Goal: Information Seeking & Learning: Learn about a topic

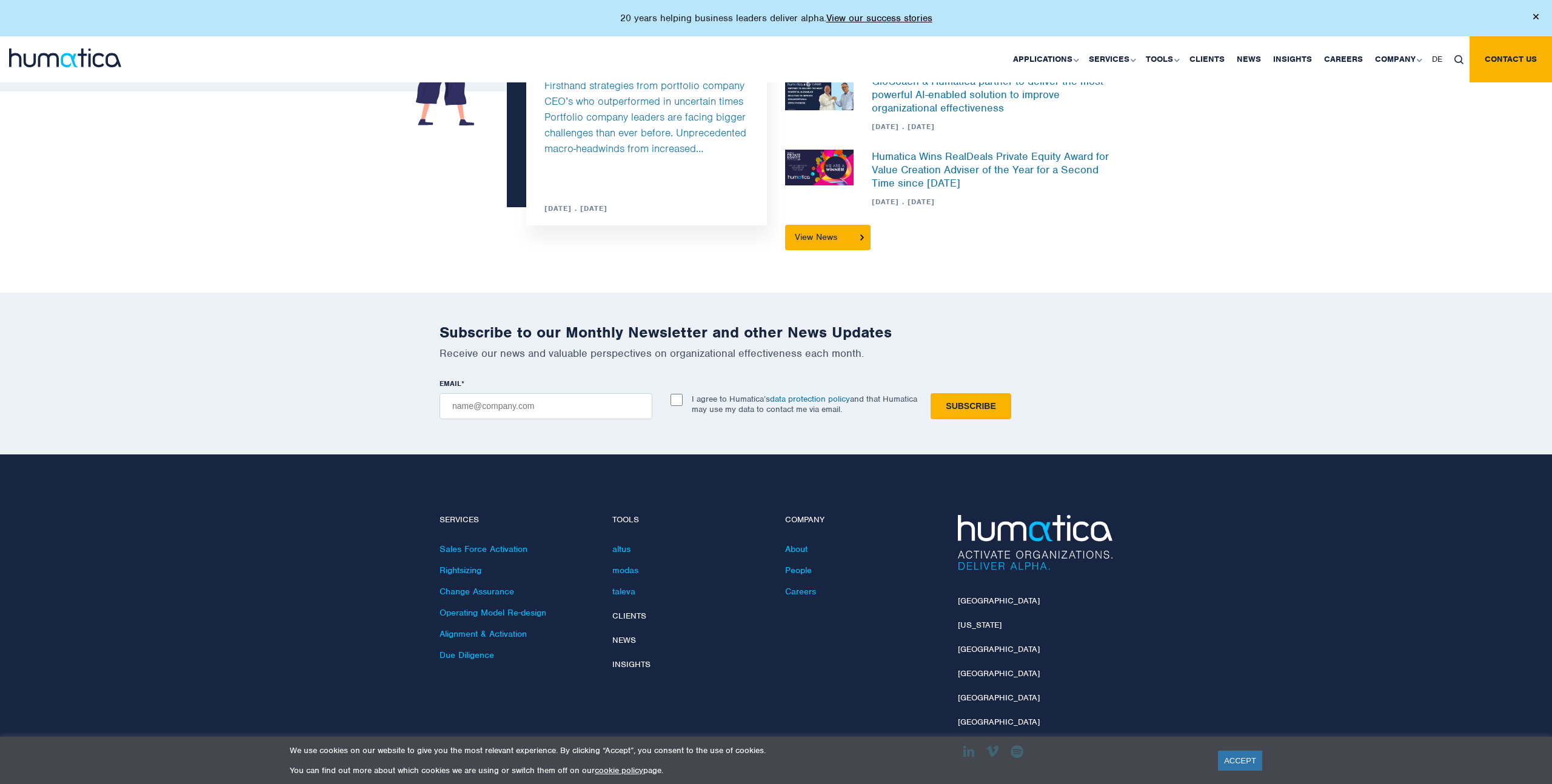
scroll to position [3568, 0]
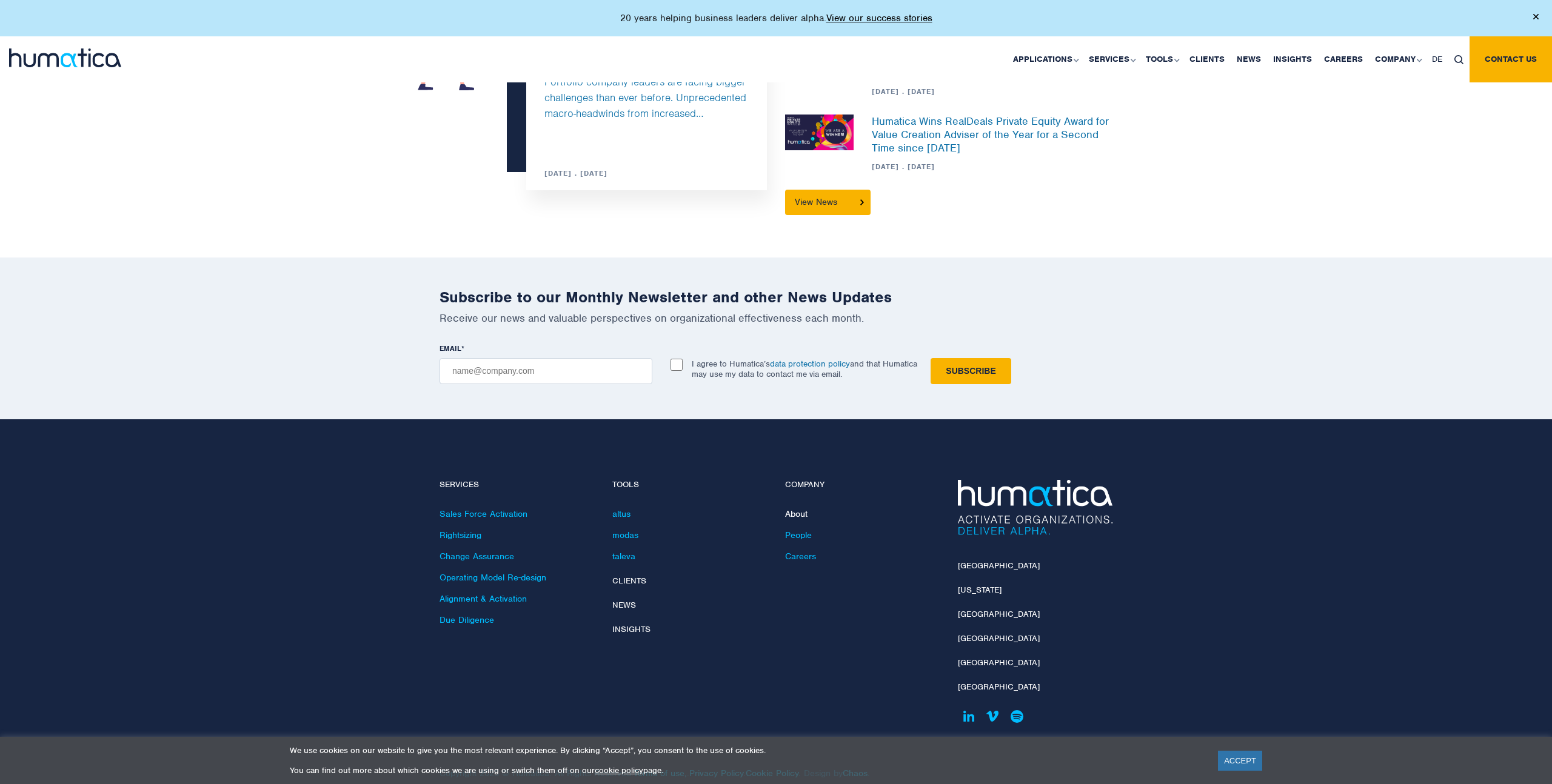
click at [799, 509] on link "About" at bounding box center [796, 514] width 23 height 11
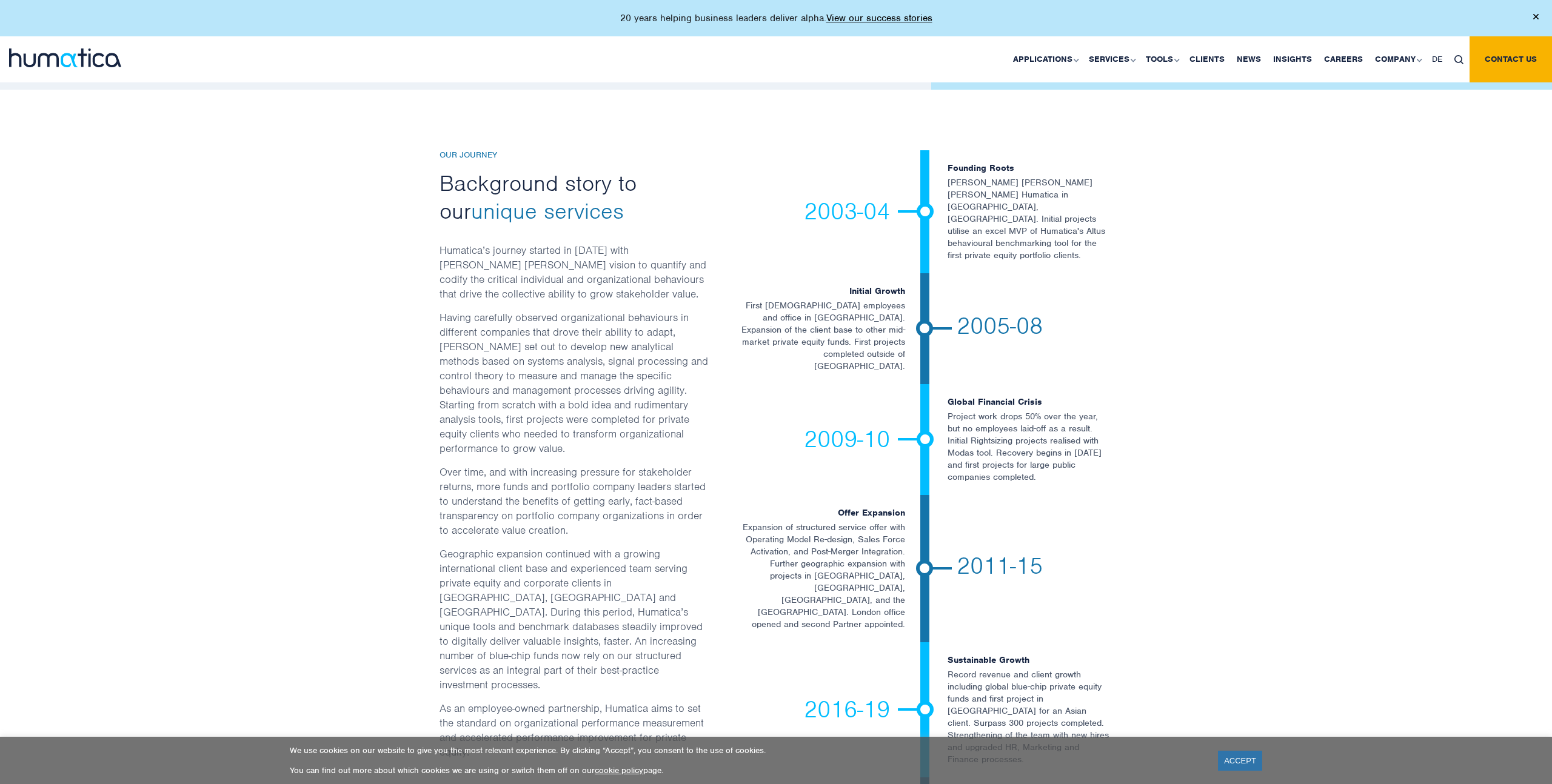
scroll to position [2597, 0]
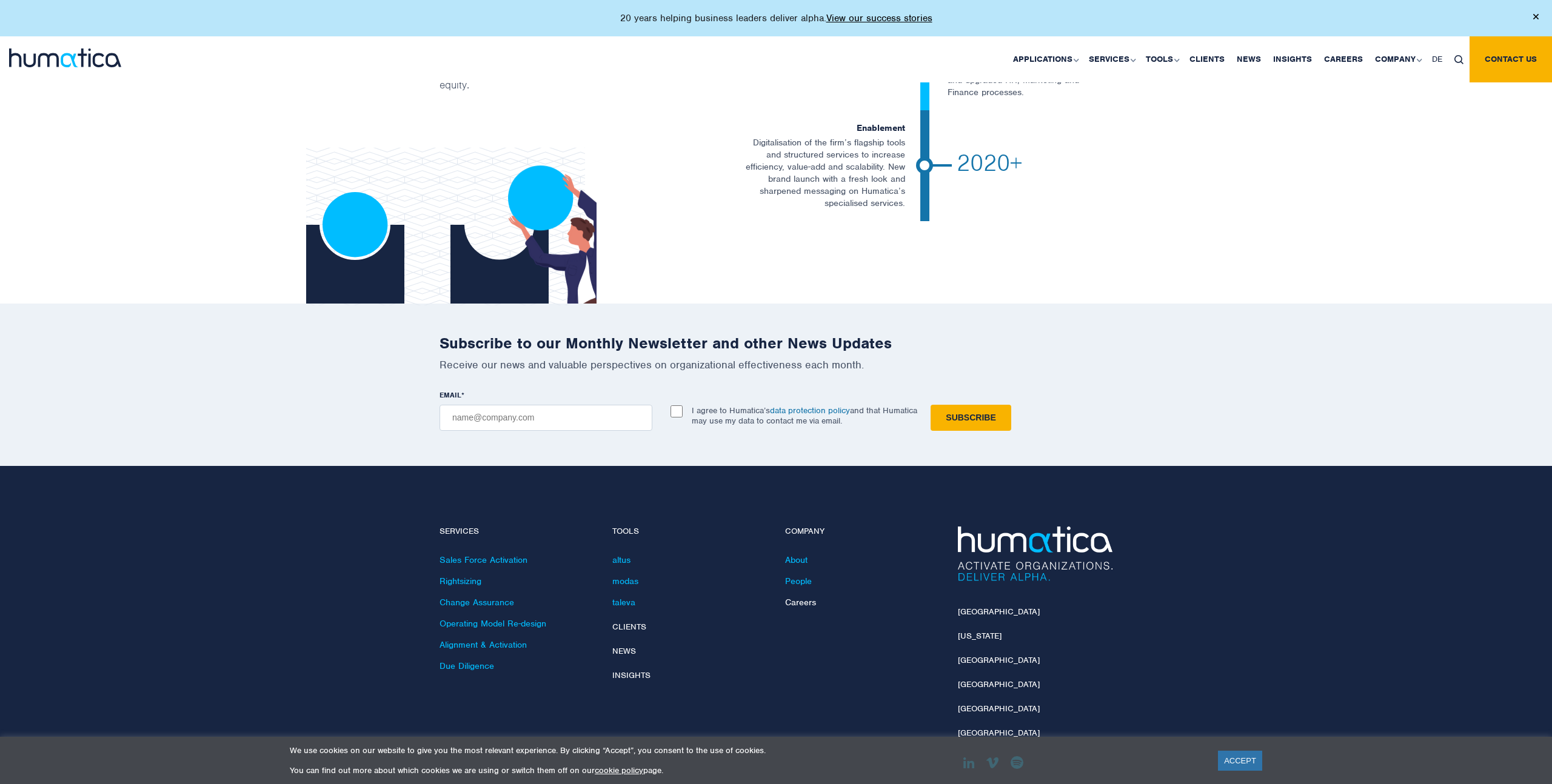
click at [798, 597] on link "Careers" at bounding box center [800, 603] width 31 height 11
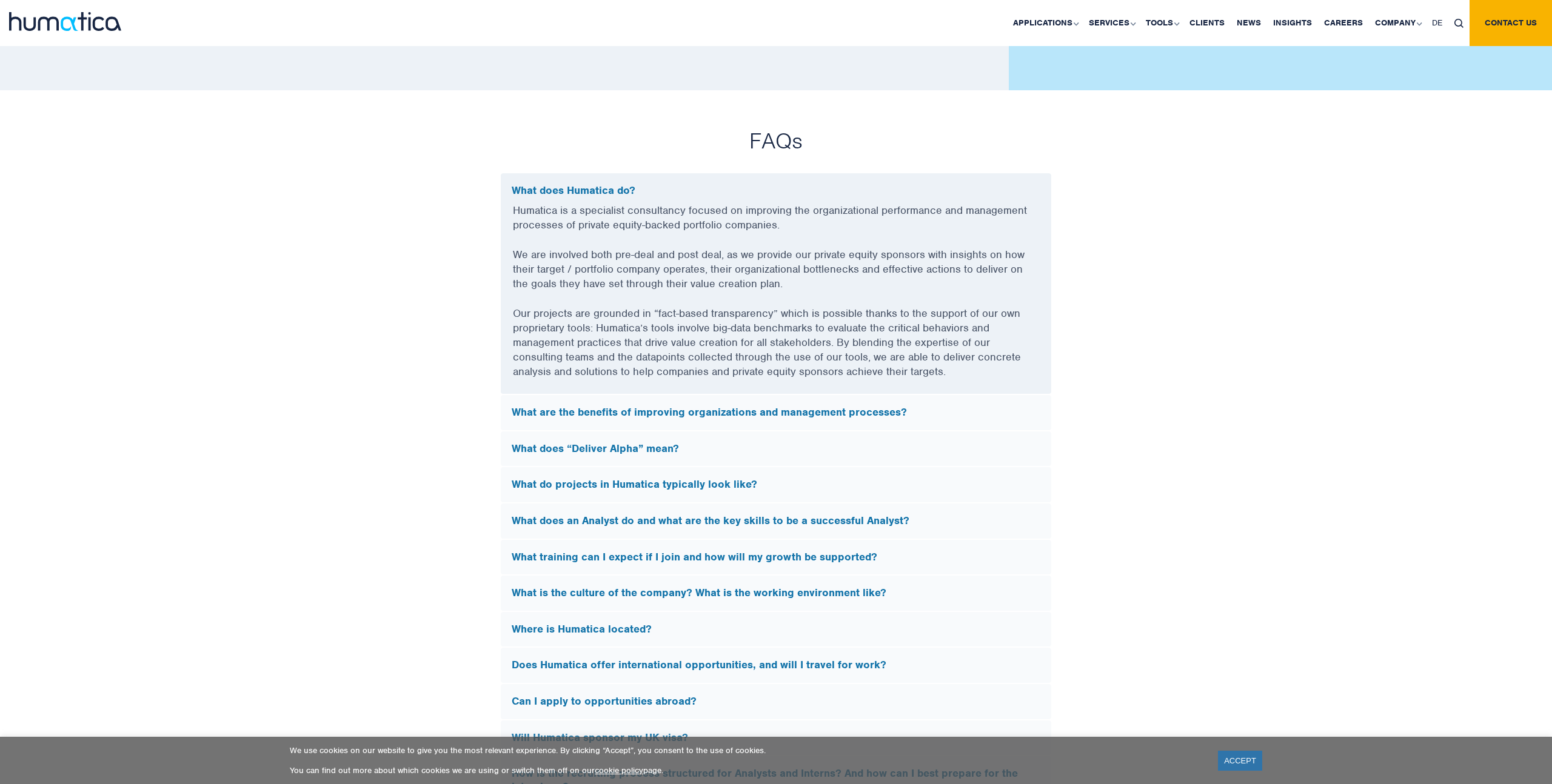
scroll to position [3173, 0]
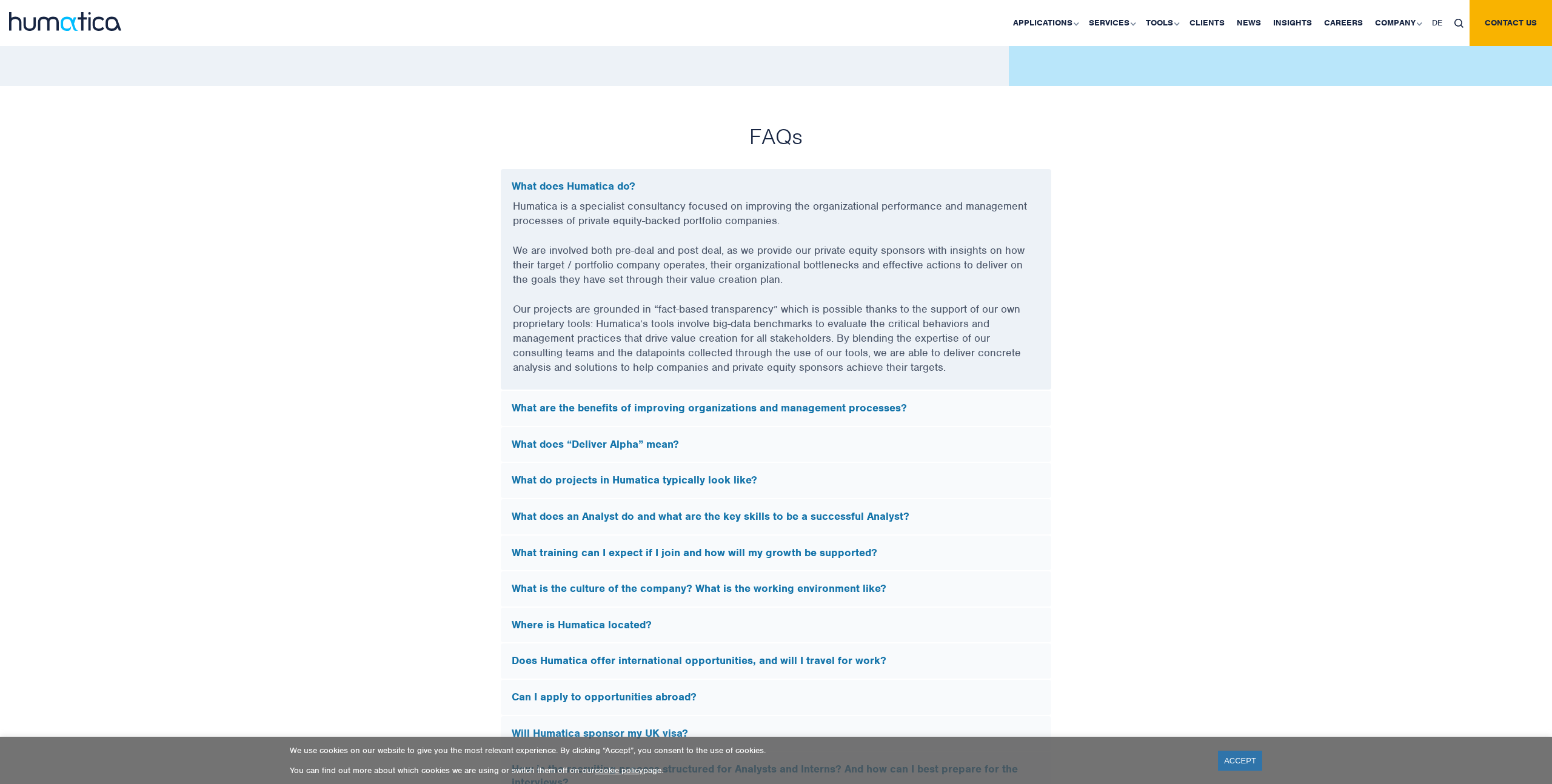
click at [655, 402] on h5 "What are the benefits of improving organizations and management processes?" at bounding box center [776, 409] width 529 height 13
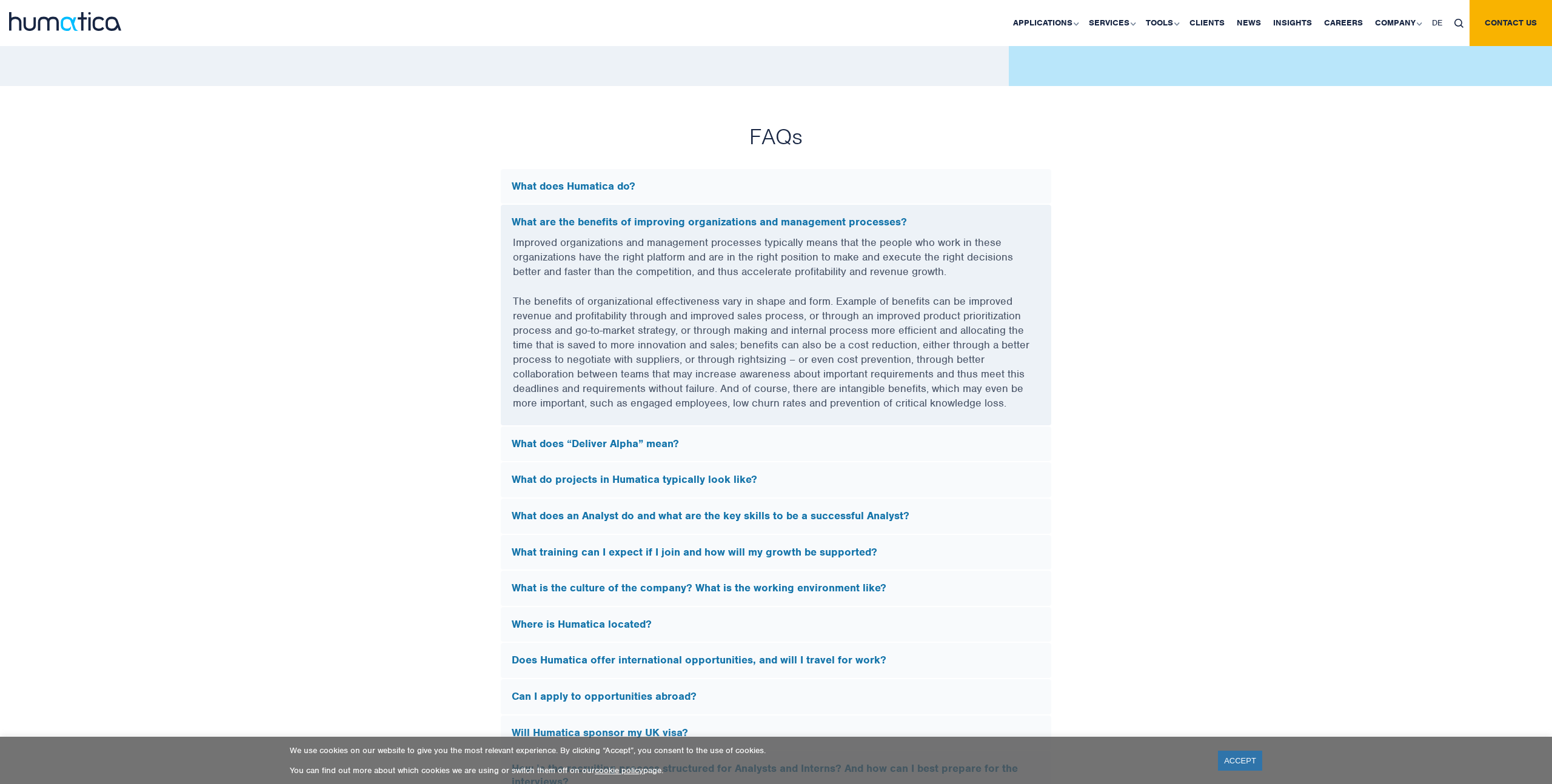
click at [652, 449] on div "What does “Deliver Alpha” mean?" at bounding box center [776, 444] width 551 height 35
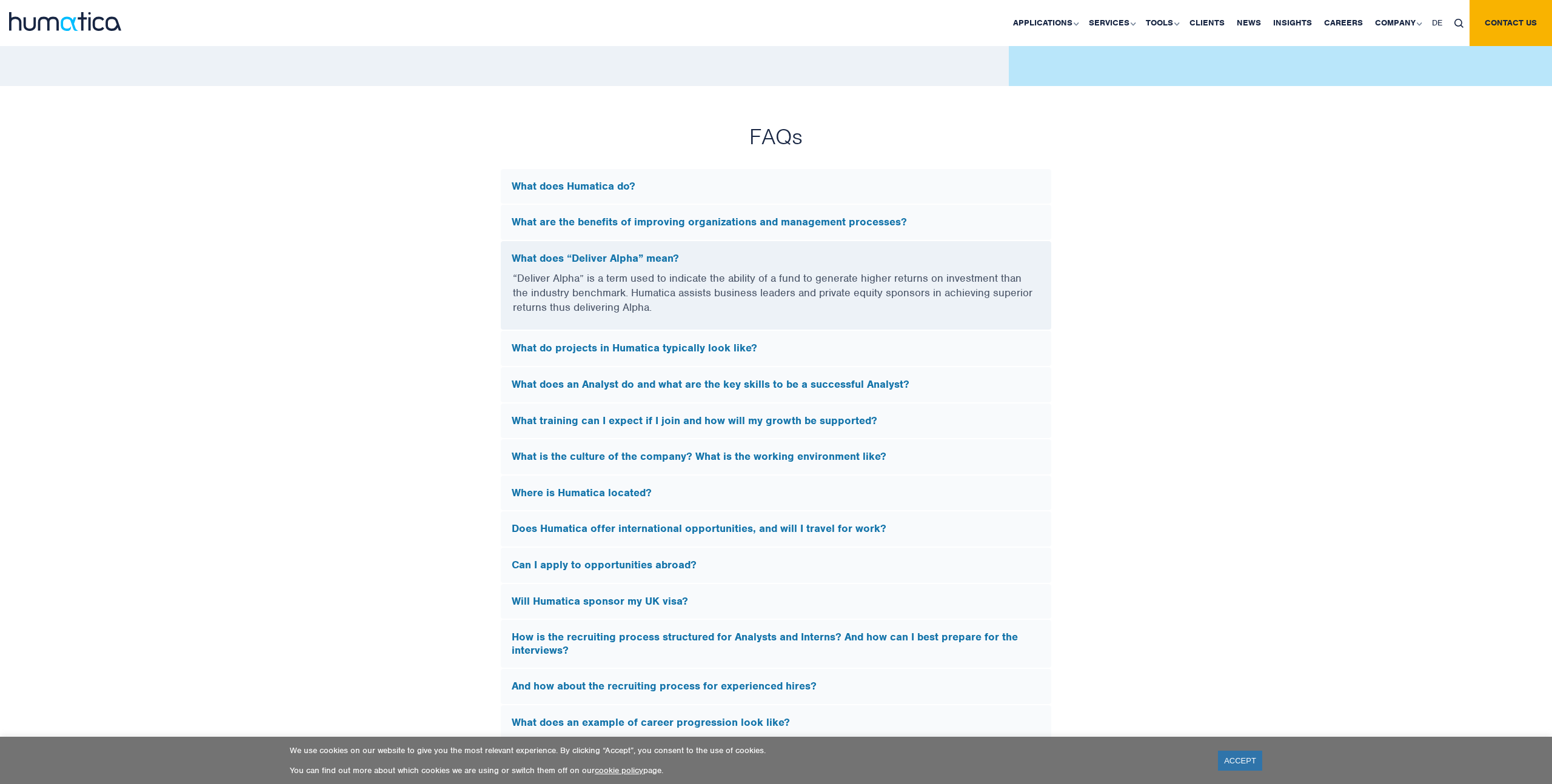
click at [84, 21] on img at bounding box center [65, 21] width 112 height 19
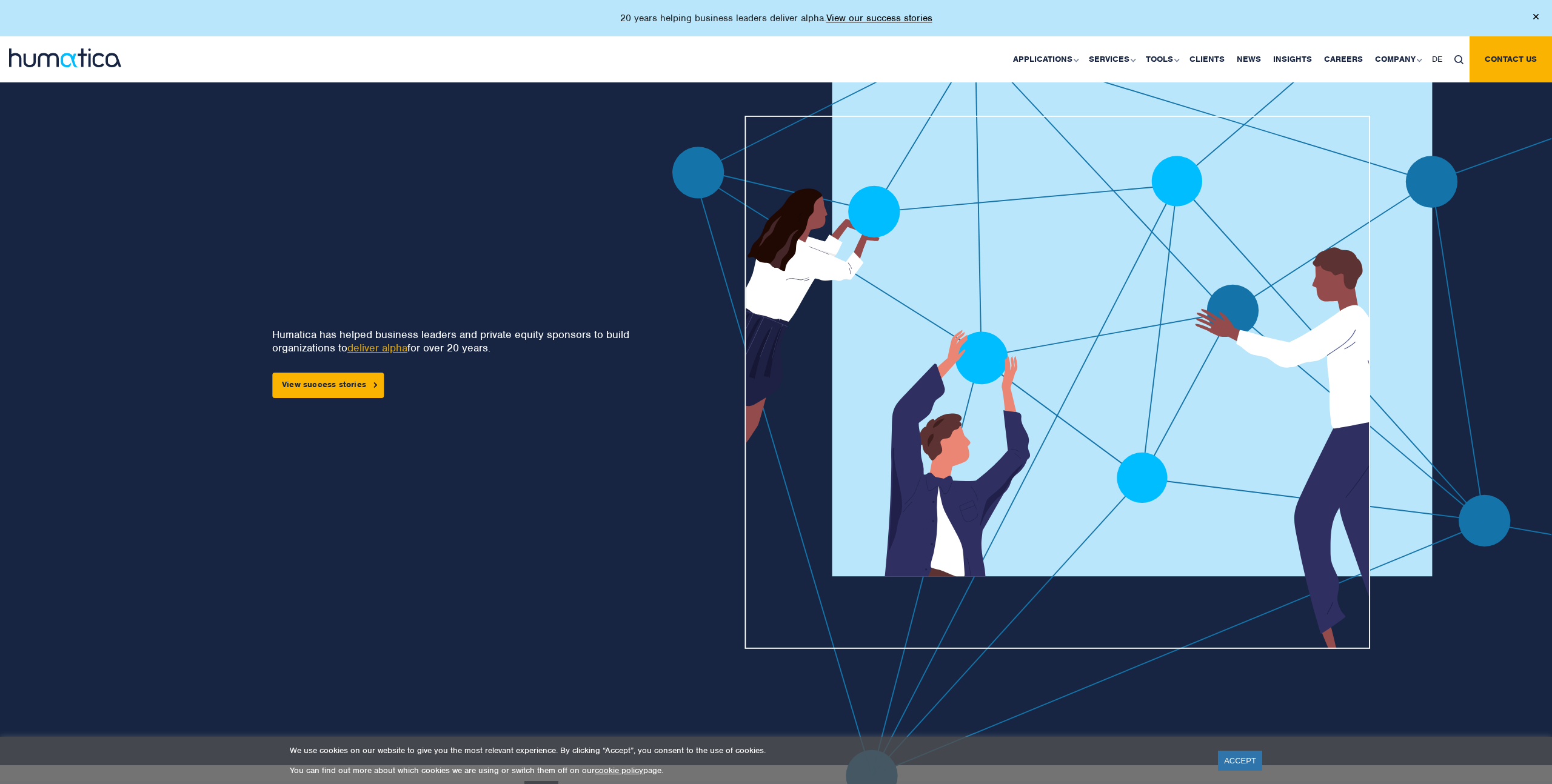
scroll to position [72, 0]
